Goal: Information Seeking & Learning: Learn about a topic

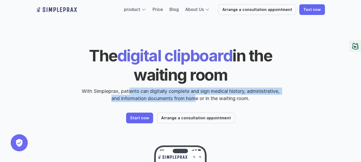
drag, startPoint x: 155, startPoint y: 95, endPoint x: 245, endPoint y: 107, distance: 90.5
click at [245, 107] on div "The digital clipboard in the waiting room With Simpleprax, patients can digital…" at bounding box center [180, 85] width 289 height 78
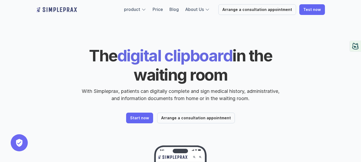
click at [252, 107] on div "The digital clipboard in the waiting room With Simpleprax, patients can digital…" at bounding box center [180, 85] width 289 height 78
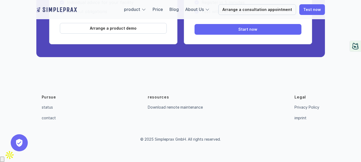
scroll to position [1985, 0]
click at [301, 120] on font "imprint" at bounding box center [301, 118] width 12 height 5
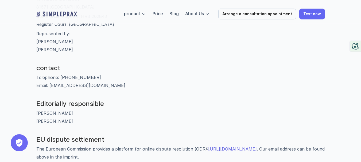
scroll to position [107, 0]
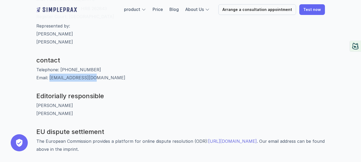
drag, startPoint x: 94, startPoint y: 77, endPoint x: 49, endPoint y: 76, distance: 44.4
click at [49, 76] on p "Telephone: [PHONE_NUMBER] Email: [EMAIL_ADDRESS][DOMAIN_NAME]" at bounding box center [180, 74] width 289 height 16
copy font "[EMAIL_ADDRESS][DOMAIN_NAME]"
click at [93, 79] on p "Telephone: [PHONE_NUMBER] Email: [EMAIL_ADDRESS][DOMAIN_NAME]" at bounding box center [180, 74] width 289 height 16
drag, startPoint x: 96, startPoint y: 77, endPoint x: 98, endPoint y: 118, distance: 40.7
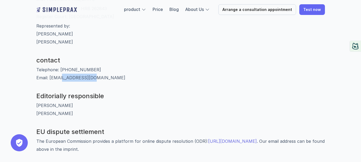
click at [62, 77] on p "Telephone: [PHONE_NUMBER] Email: [EMAIL_ADDRESS][DOMAIN_NAME]" at bounding box center [180, 74] width 289 height 16
copy font "[DOMAIN_NAME]"
copy font "[PERSON_NAME]"
drag, startPoint x: 44, startPoint y: 103, endPoint x: 35, endPoint y: 102, distance: 8.6
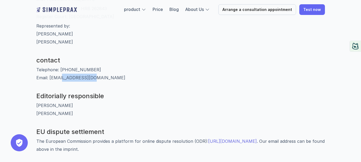
click at [62, 108] on p "[PERSON_NAME] [PERSON_NAME]" at bounding box center [180, 110] width 289 height 16
drag, startPoint x: 76, startPoint y: 105, endPoint x: 36, endPoint y: 102, distance: 39.7
click at [36, 102] on p "[PERSON_NAME] [PERSON_NAME]" at bounding box center [180, 110] width 289 height 16
copy font "[PERSON_NAME]"
drag, startPoint x: 91, startPoint y: 116, endPoint x: 60, endPoint y: 109, distance: 32.4
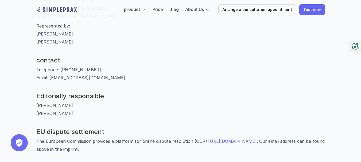
click at [91, 116] on p "[PERSON_NAME] [PERSON_NAME]" at bounding box center [180, 110] width 289 height 16
drag, startPoint x: 65, startPoint y: 113, endPoint x: 79, endPoint y: 131, distance: 22.6
click at [37, 111] on p "[PERSON_NAME] [PERSON_NAME]" at bounding box center [180, 110] width 289 height 16
copy font "[PERSON_NAME]"
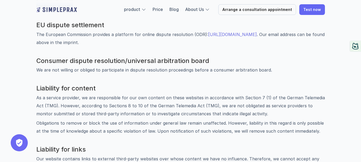
scroll to position [394, 0]
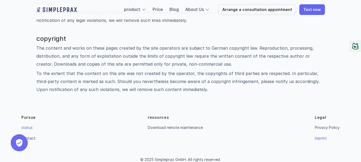
click at [30, 125] on font "status" at bounding box center [26, 127] width 11 height 5
click at [30, 136] on font "contact" at bounding box center [28, 138] width 14 height 5
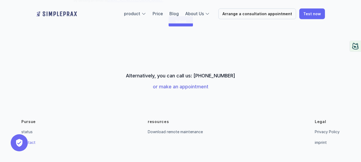
scroll to position [213, 0]
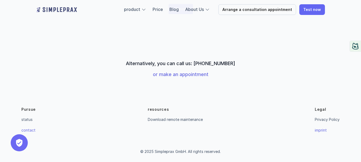
click at [319, 130] on font "imprint" at bounding box center [321, 130] width 12 height 5
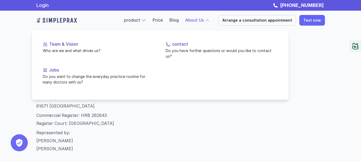
click at [204, 20] on font "About Us" at bounding box center [194, 19] width 19 height 5
drag, startPoint x: 199, startPoint y: 22, endPoint x: 161, endPoint y: 35, distance: 40.1
click at [197, 22] on font "About Us" at bounding box center [194, 19] width 19 height 5
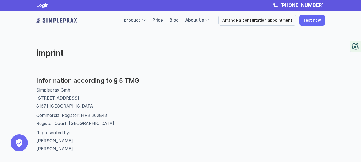
click at [79, 62] on div "imprint" at bounding box center [180, 53] width 321 height 42
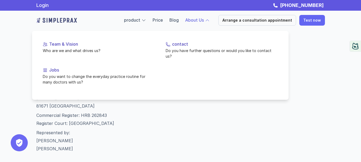
click at [210, 20] on div at bounding box center [207, 20] width 5 height 5
click at [201, 19] on font "About Us" at bounding box center [194, 19] width 19 height 5
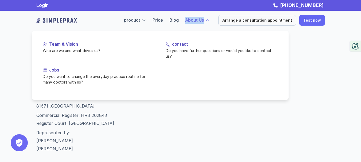
click at [201, 19] on font "About Us" at bounding box center [194, 19] width 19 height 5
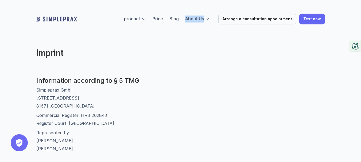
scroll to position [27, 0]
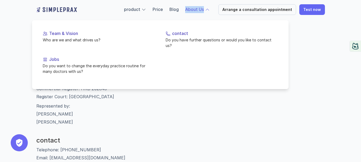
click at [200, 8] on font "About Us" at bounding box center [194, 9] width 19 height 5
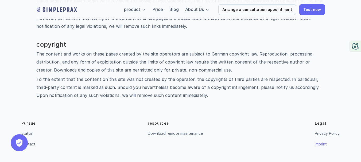
scroll to position [394, 0]
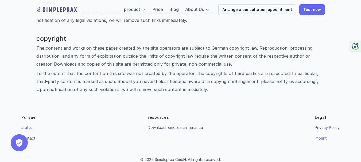
click at [26, 125] on font "status" at bounding box center [26, 127] width 11 height 5
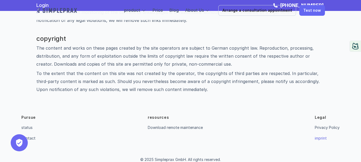
scroll to position [234, 0]
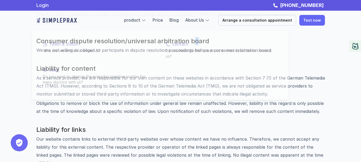
drag, startPoint x: 197, startPoint y: 32, endPoint x: 194, endPoint y: 41, distance: 9.2
click at [194, 41] on div "Information according to § 5 TMG Simpleprax GmbH [STREET_ADDRESS] Commercial Re…" at bounding box center [180, 48] width 289 height 411
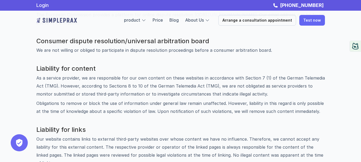
click at [213, 50] on font "We are not willing or obliged to participate in dispute resolution proceedings …" at bounding box center [154, 50] width 236 height 5
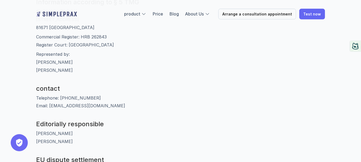
scroll to position [161, 0]
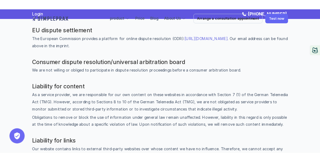
scroll to position [187, 0]
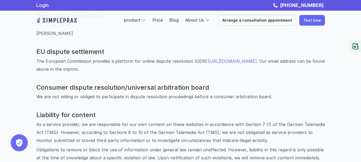
click at [298, 86] on h3 "Consumer dispute resolution/universal arbitration board" at bounding box center [180, 88] width 289 height 8
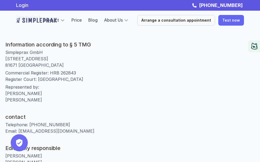
scroll to position [0, 0]
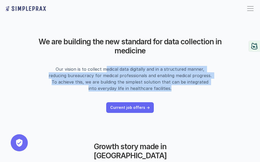
drag, startPoint x: 117, startPoint y: 74, endPoint x: 188, endPoint y: 95, distance: 73.9
click at [187, 96] on header "We are building the new standard for data collection in medicine Our vision is …" at bounding box center [130, 75] width 260 height 108
click at [188, 95] on header "We are building the new standard for data collection in medicine Our vision is …" at bounding box center [130, 75] width 260 height 108
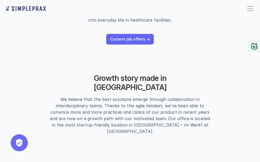
scroll to position [80, 0]
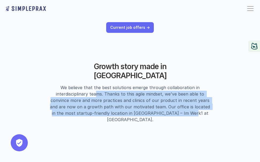
drag, startPoint x: 169, startPoint y: 103, endPoint x: 197, endPoint y: 109, distance: 28.8
click at [195, 109] on div "Growth story made in [GEOGRAPHIC_DATA] We believe that the best solutions emerg…" at bounding box center [129, 100] width 249 height 77
click at [197, 109] on div "Growth story made in [GEOGRAPHIC_DATA] We believe that the best solutions emerg…" at bounding box center [129, 100] width 249 height 77
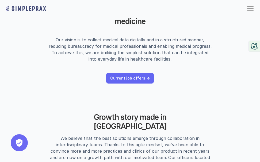
scroll to position [0, 0]
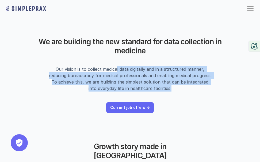
drag, startPoint x: 181, startPoint y: 97, endPoint x: 213, endPoint y: 103, distance: 31.9
click at [209, 104] on header "We are building the new standard for data collection in medicine Our vision is …" at bounding box center [130, 75] width 260 height 108
click at [213, 102] on header "We are building the new standard for data collection in medicine Our vision is …" at bounding box center [130, 75] width 260 height 108
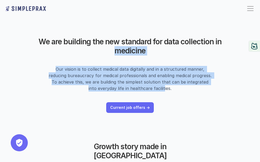
drag, startPoint x: 115, startPoint y: 72, endPoint x: 199, endPoint y: 87, distance: 86.0
click at [181, 87] on header "We are building the new standard for data collection in medicine Our vision is …" at bounding box center [130, 75] width 260 height 108
click at [204, 87] on p "Our vision is to collect medical data digitally and in a structured manner, red…" at bounding box center [130, 79] width 164 height 26
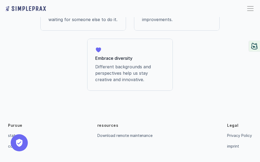
scroll to position [493, 0]
